Goal: Task Accomplishment & Management: Use online tool/utility

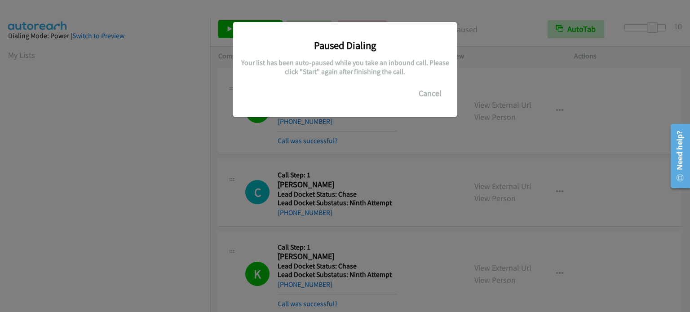
scroll to position [192, 0]
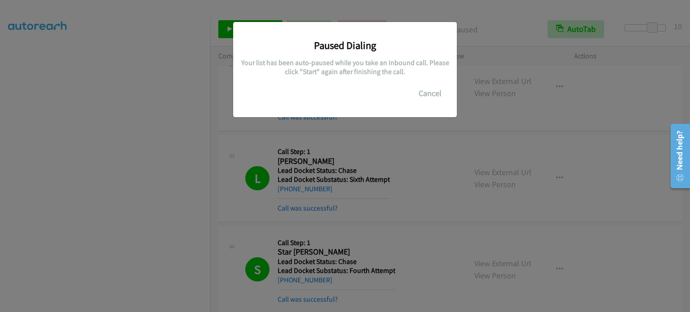
click at [411, 146] on div "Paused Dialing Your list has been auto-paused while you take an inbound call. P…" at bounding box center [345, 160] width 690 height 304
click at [422, 91] on button "Cancel" at bounding box center [430, 93] width 40 height 18
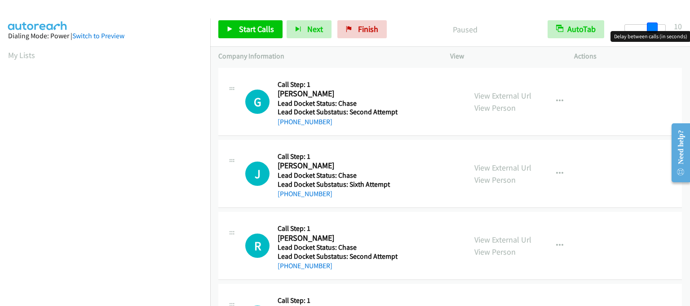
drag, startPoint x: 631, startPoint y: 25, endPoint x: 657, endPoint y: 27, distance: 26.6
click at [657, 27] on span at bounding box center [652, 27] width 11 height 11
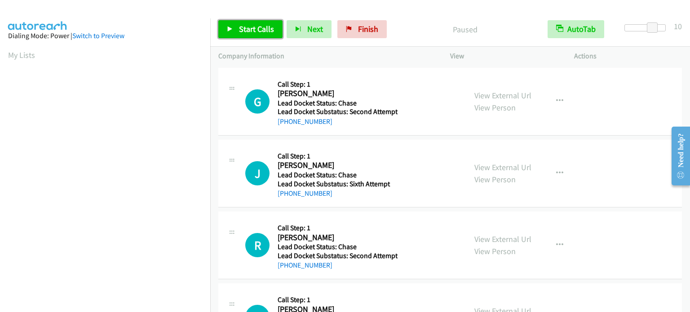
click at [256, 33] on span "Start Calls" at bounding box center [256, 29] width 35 height 10
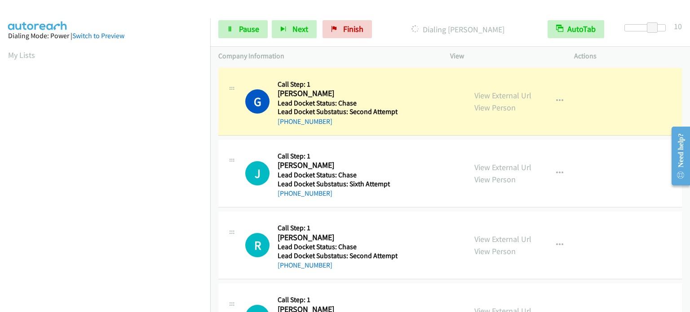
scroll to position [192, 0]
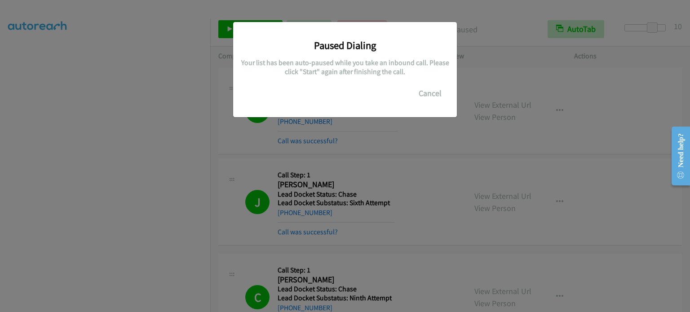
click at [395, 119] on div "Paused Dialing Your list has been auto-paused while you take an inbound call. P…" at bounding box center [345, 160] width 690 height 304
click at [435, 92] on button "Cancel" at bounding box center [430, 93] width 40 height 18
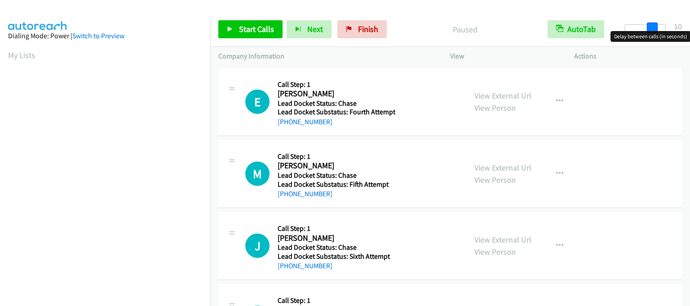
drag, startPoint x: 629, startPoint y: 28, endPoint x: 655, endPoint y: 28, distance: 26.1
click at [655, 28] on span at bounding box center [652, 27] width 11 height 11
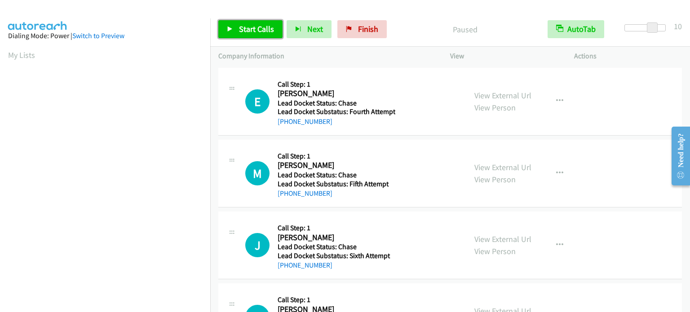
click at [254, 27] on span "Start Calls" at bounding box center [256, 29] width 35 height 10
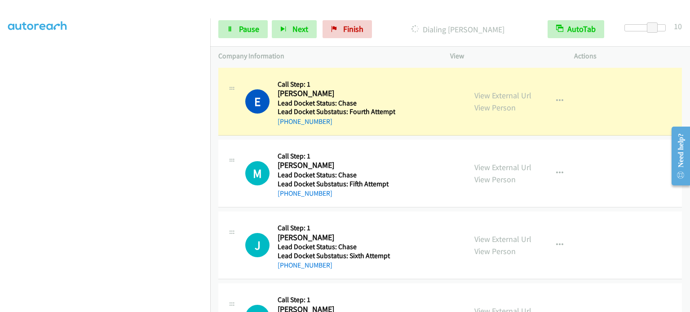
scroll to position [192, 0]
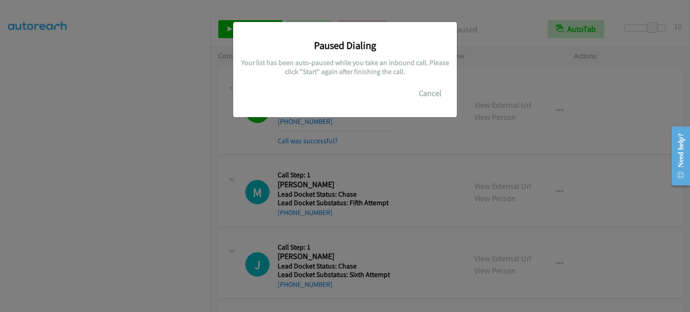
drag, startPoint x: 201, startPoint y: 134, endPoint x: 168, endPoint y: 149, distance: 35.8
click at [168, 149] on div "Paused Dialing Your list has been auto-paused while you take an inbound call. P…" at bounding box center [345, 160] width 690 height 304
click at [435, 95] on button "Cancel" at bounding box center [430, 93] width 40 height 18
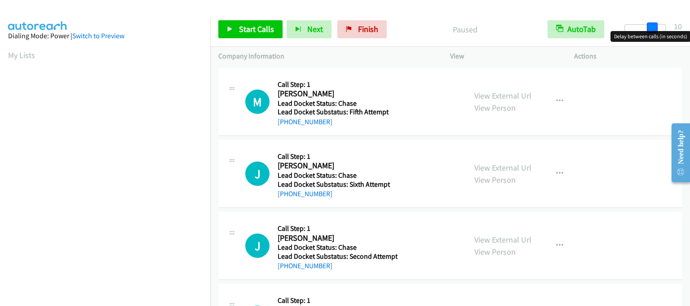
drag, startPoint x: 630, startPoint y: 27, endPoint x: 655, endPoint y: 30, distance: 25.7
click at [655, 30] on span at bounding box center [652, 27] width 11 height 11
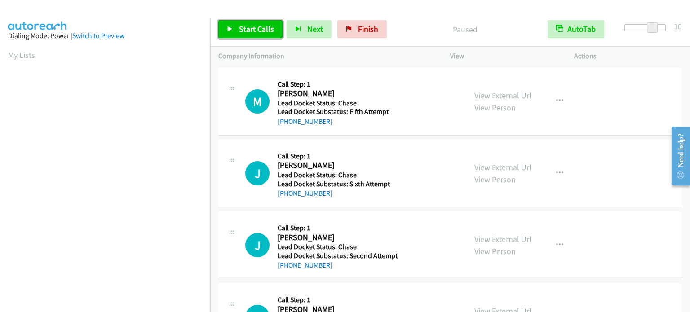
click at [255, 30] on span "Start Calls" at bounding box center [256, 29] width 35 height 10
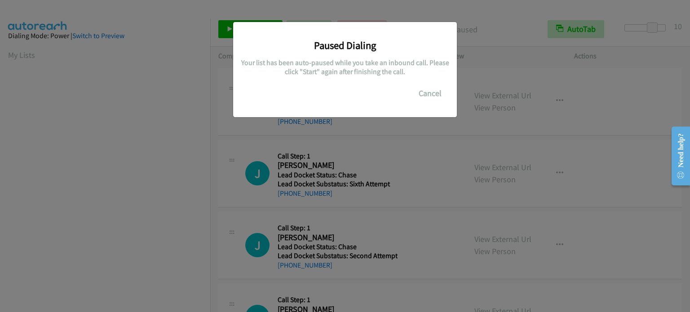
scroll to position [192, 0]
click at [383, 132] on div "Paused Dialing Your list has been auto-paused while you take an inbound call. P…" at bounding box center [345, 160] width 690 height 304
click at [430, 92] on button "Cancel" at bounding box center [430, 93] width 40 height 18
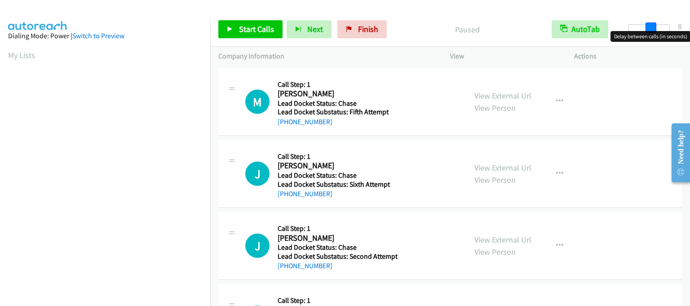
drag, startPoint x: 630, startPoint y: 30, endPoint x: 651, endPoint y: 31, distance: 20.7
click at [651, 31] on body "Start Calls Pause Next Finish Paused AutoTab AutoTab 8 Company Information Info…" at bounding box center [345, 21] width 690 height 43
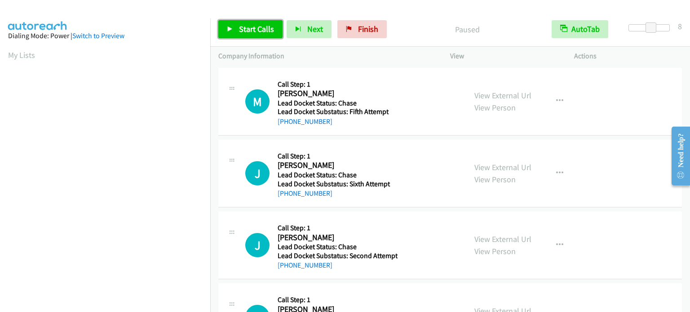
click at [261, 35] on link "Start Calls" at bounding box center [250, 29] width 64 height 18
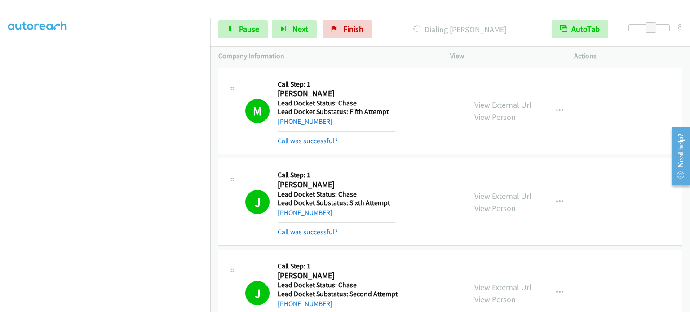
scroll to position [192, 0]
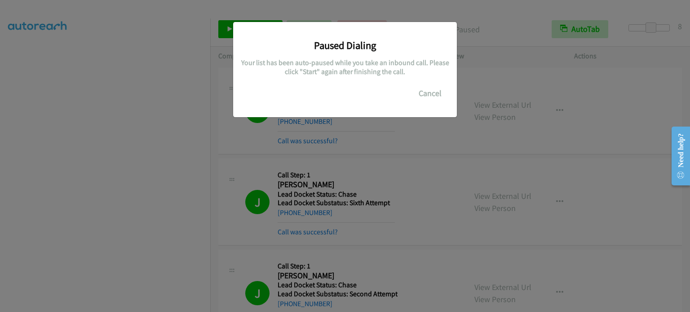
click at [425, 141] on div "Paused Dialing Your list has been auto-paused while you take an inbound call. P…" at bounding box center [345, 160] width 690 height 304
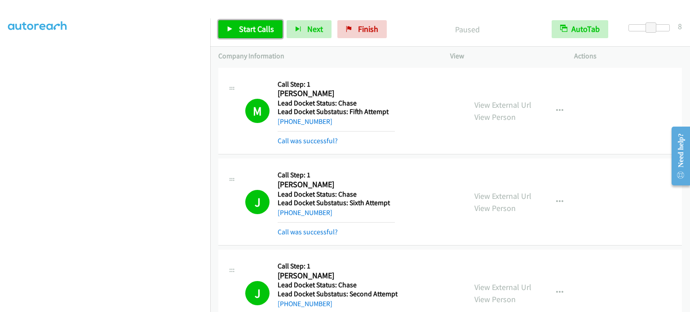
click at [267, 33] on span "Start Calls" at bounding box center [256, 29] width 35 height 10
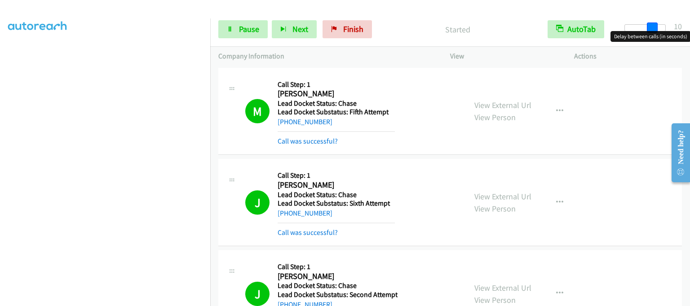
drag, startPoint x: 651, startPoint y: 27, endPoint x: 656, endPoint y: 27, distance: 4.9
click at [656, 27] on span at bounding box center [652, 27] width 11 height 11
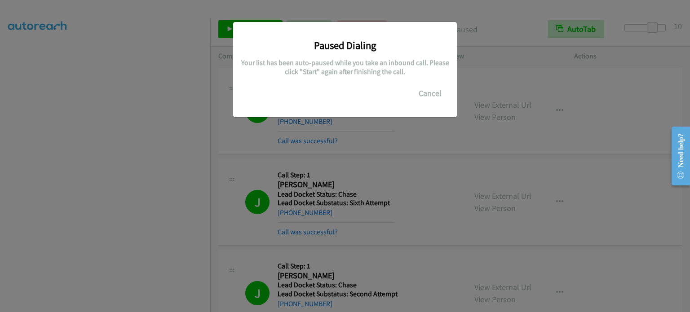
click at [443, 169] on div "Paused Dialing Your list has been auto-paused while you take an inbound call. P…" at bounding box center [345, 160] width 690 height 304
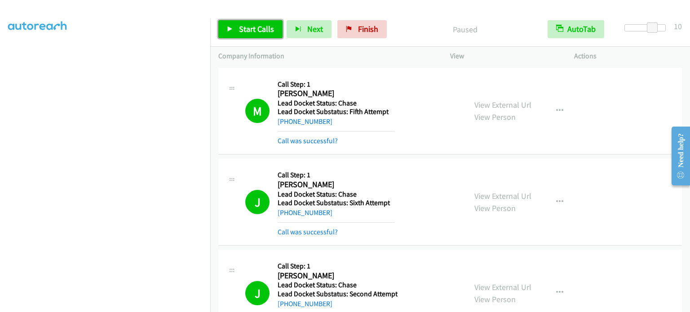
click at [236, 33] on link "Start Calls" at bounding box center [250, 29] width 64 height 18
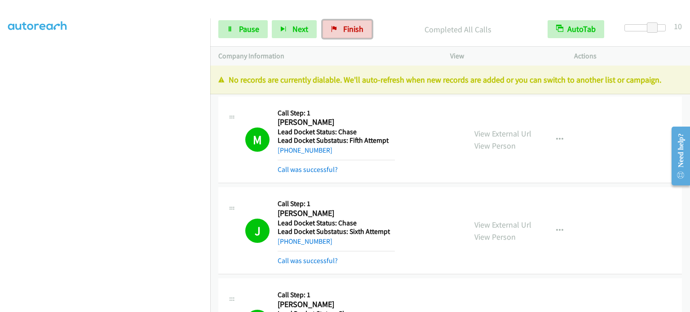
drag, startPoint x: 359, startPoint y: 25, endPoint x: 383, endPoint y: 29, distance: 24.2
click at [359, 25] on span "Finish" at bounding box center [353, 29] width 20 height 10
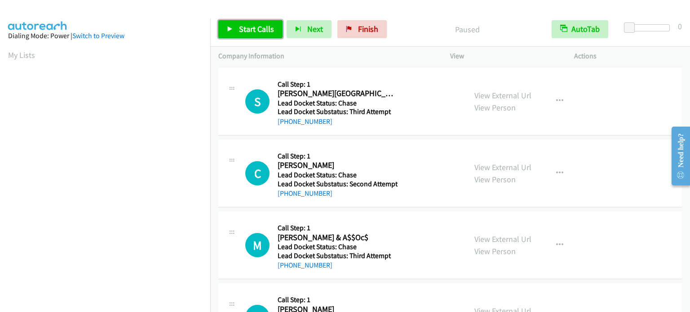
click at [260, 23] on link "Start Calls" at bounding box center [250, 29] width 64 height 18
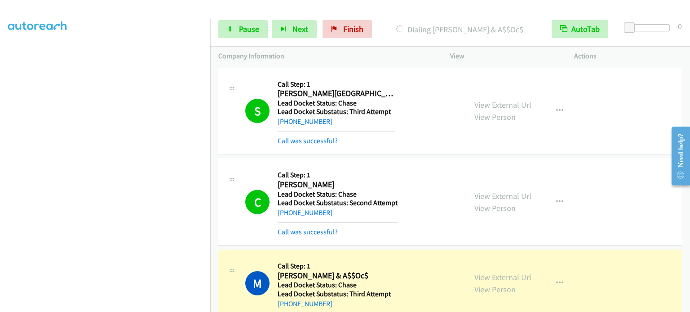
scroll to position [192, 0]
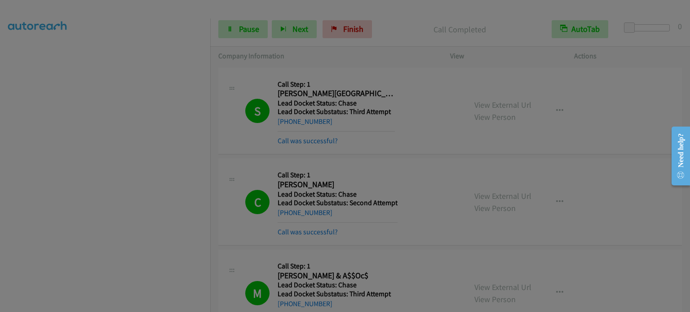
drag, startPoint x: 63, startPoint y: 21, endPoint x: 59, endPoint y: 156, distance: 135.3
click at [59, 43] on body "Start Calls Pause Next Finish Call Completed AutoTab AutoTab 0 Company Informat…" at bounding box center [345, 21] width 690 height 43
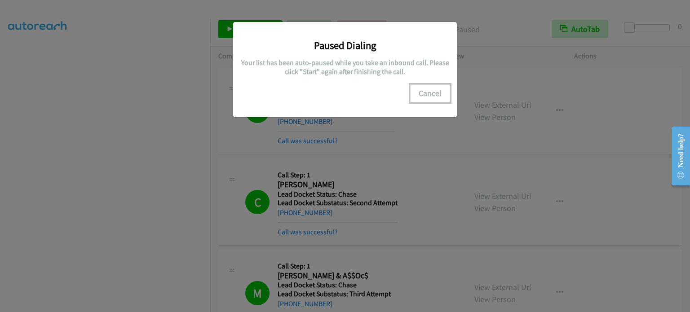
click at [436, 91] on button "Cancel" at bounding box center [430, 93] width 40 height 18
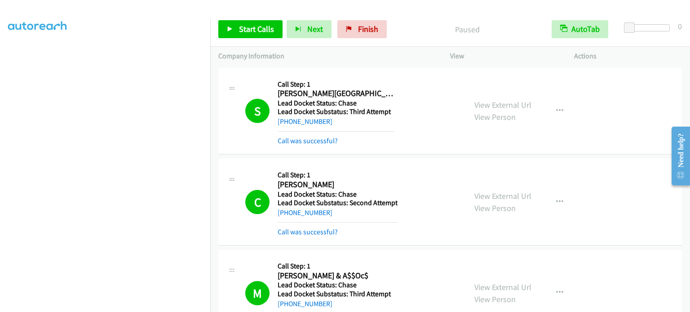
scroll to position [0, 0]
click at [16, 57] on link "My Lists" at bounding box center [21, 55] width 27 height 10
